Goal: Information Seeking & Learning: Learn about a topic

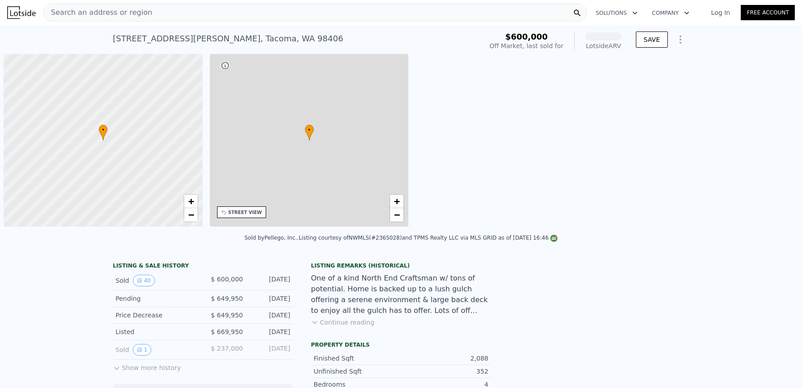
scroll to position [0, 4]
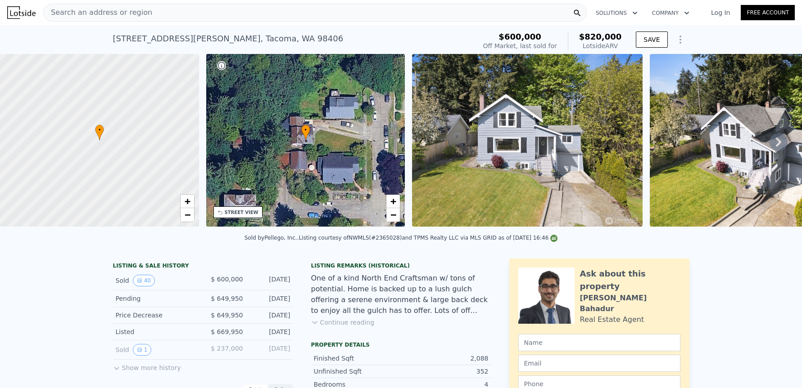
click at [108, 11] on span "Search an address or region" at bounding box center [98, 12] width 108 height 11
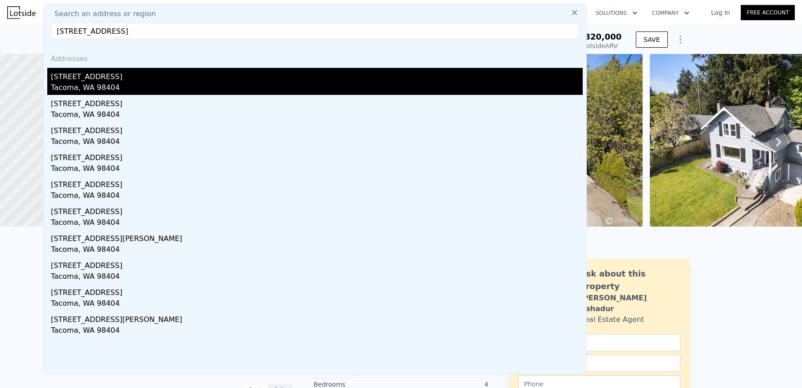
type input "[STREET_ADDRESS]"
click at [104, 81] on div "[STREET_ADDRESS]" at bounding box center [317, 75] width 532 height 14
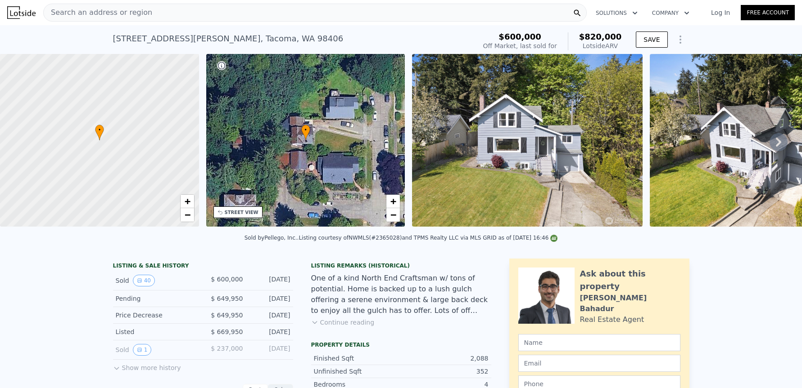
type input "4"
type input "0.75"
type input "2.75"
type input "852"
type input "1500"
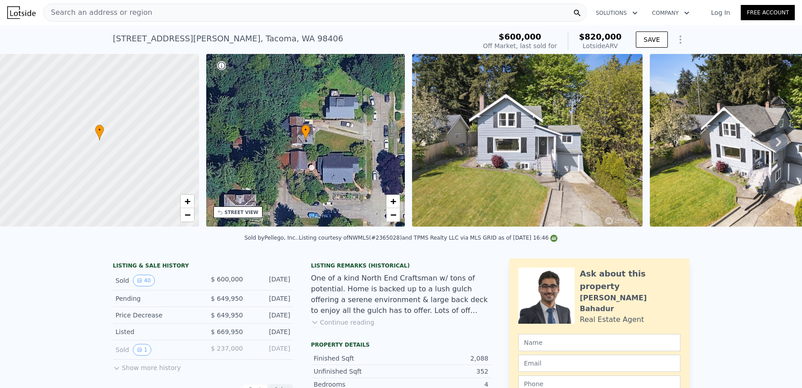
type input "3100"
type input "6250"
type input "$ 423,000"
type input "5"
type input "$ 72,093"
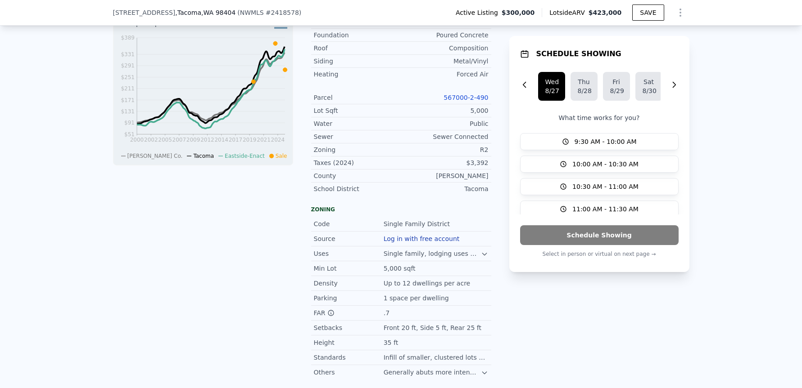
scroll to position [402, 0]
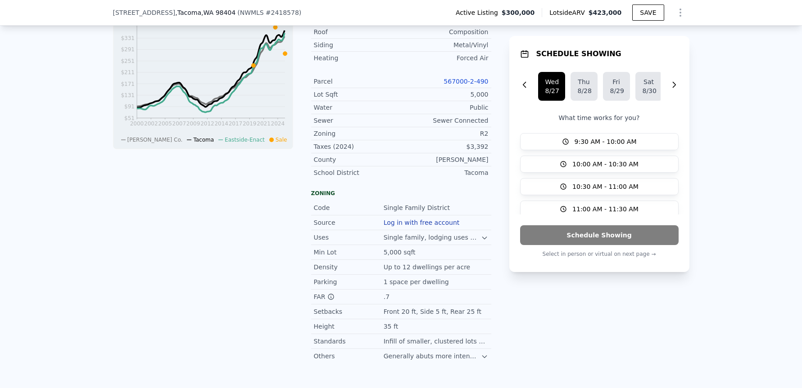
click at [483, 242] on icon at bounding box center [484, 238] width 7 height 7
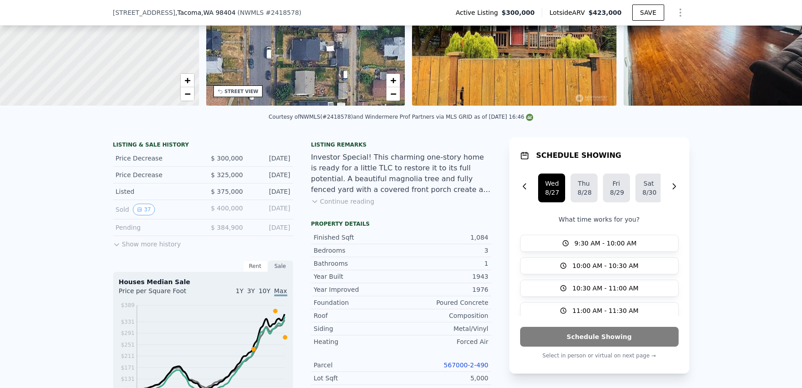
scroll to position [87, 0]
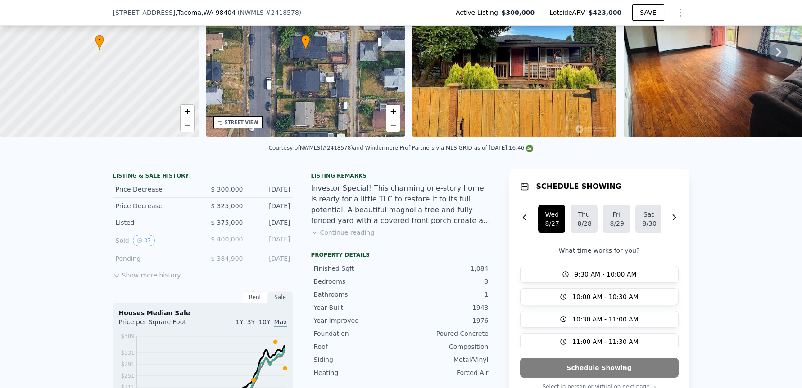
click at [348, 237] on button "Continue reading" at bounding box center [342, 232] width 63 height 9
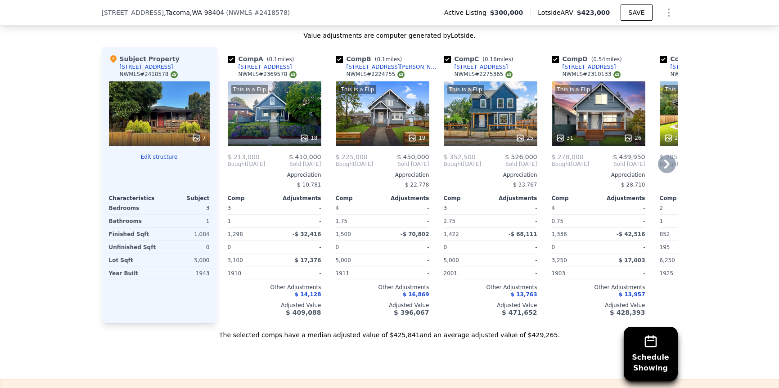
scroll to position [1122, 0]
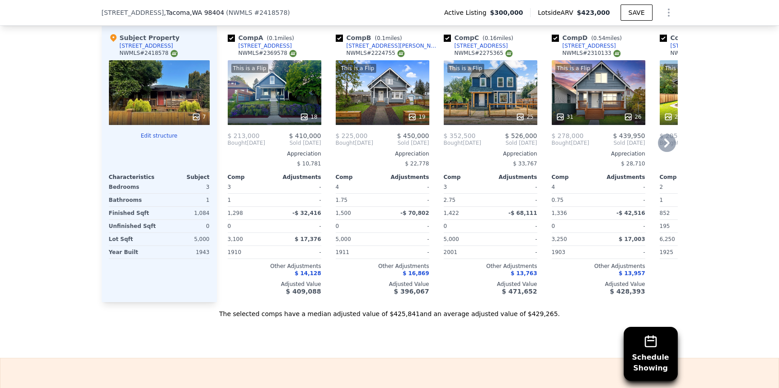
click at [665, 139] on icon at bounding box center [666, 143] width 5 height 9
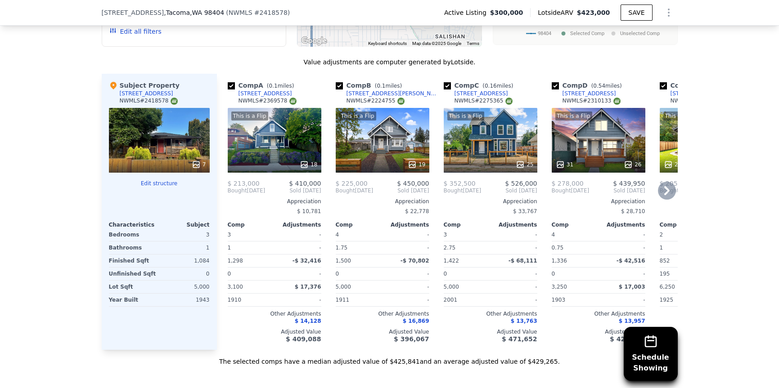
scroll to position [1032, 0]
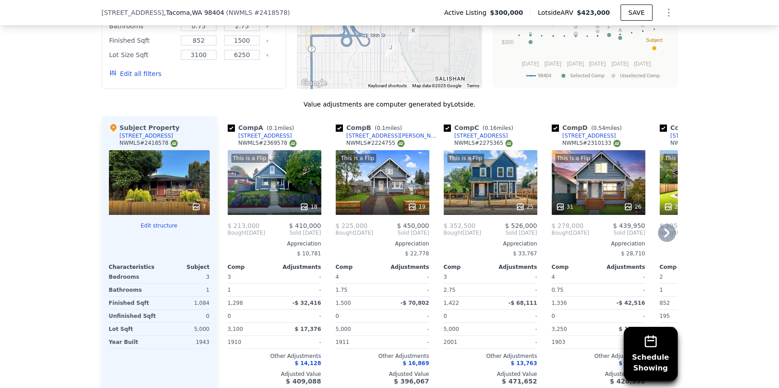
click at [444, 125] on input "checkbox" at bounding box center [447, 128] width 7 height 7
checkbox input "false"
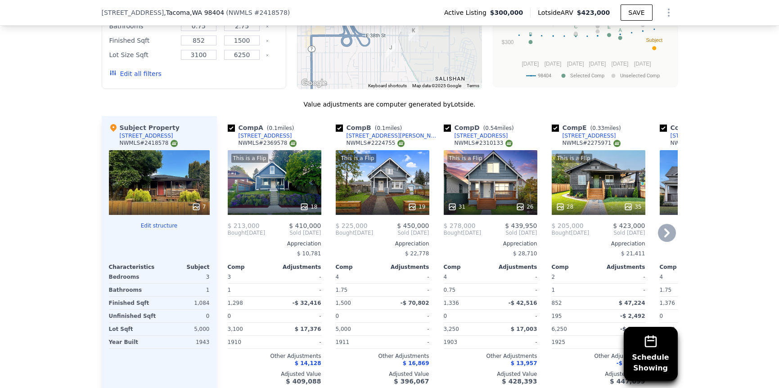
click at [336, 125] on input "checkbox" at bounding box center [339, 128] width 7 height 7
checkbox input "false"
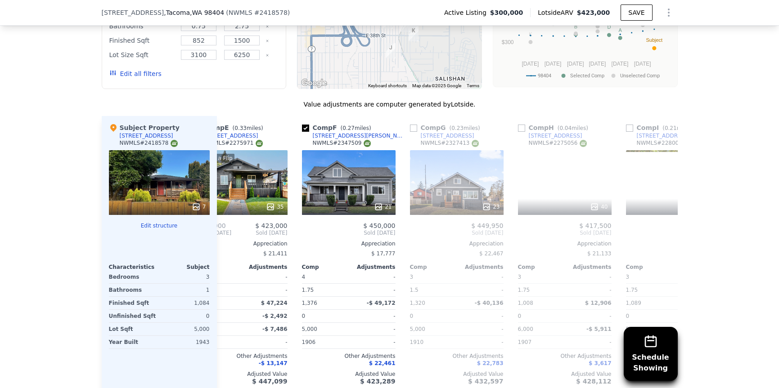
scroll to position [0, 251]
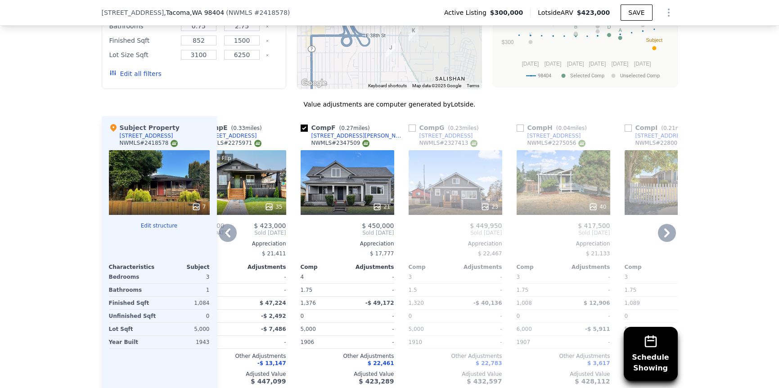
click at [411, 125] on input "checkbox" at bounding box center [412, 128] width 7 height 7
checkbox input "true"
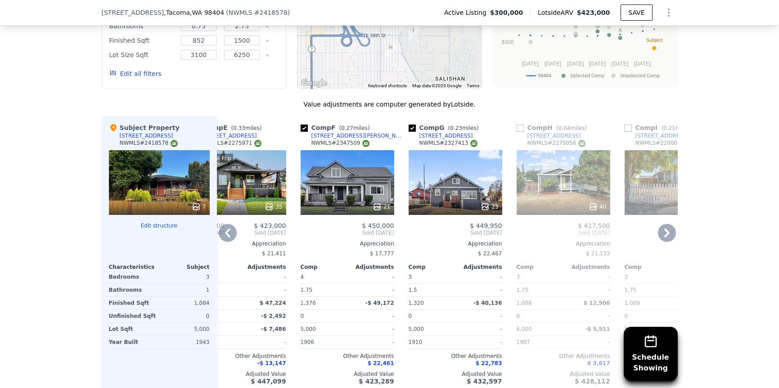
scroll to position [1077, 0]
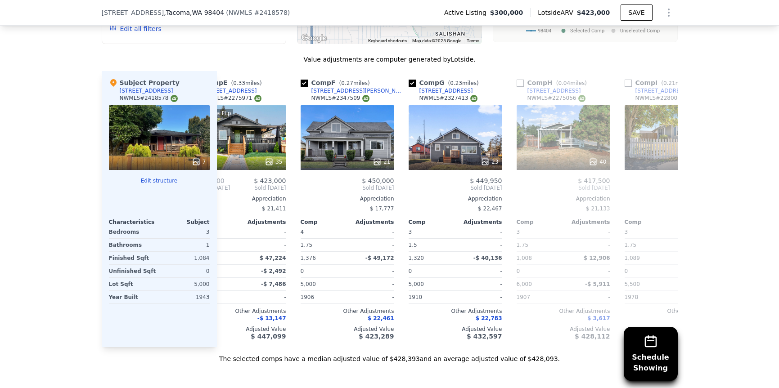
click at [198, 14] on span ", WA 98404" at bounding box center [207, 12] width 34 height 7
copy span "98404"
